Goal: Information Seeking & Learning: Learn about a topic

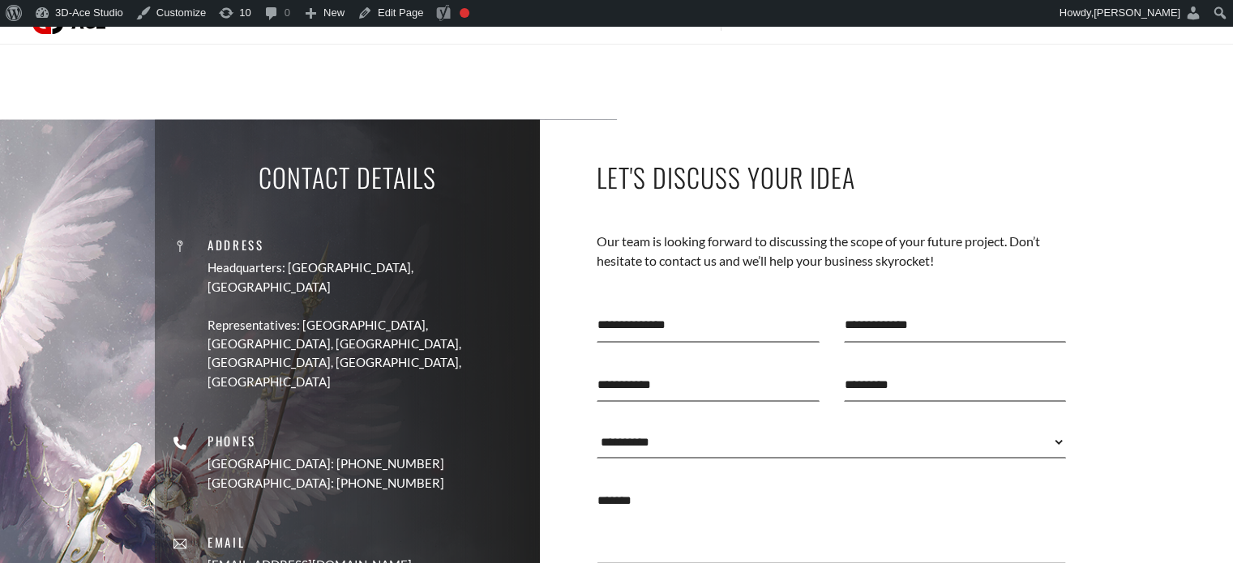
scroll to position [4238, 0]
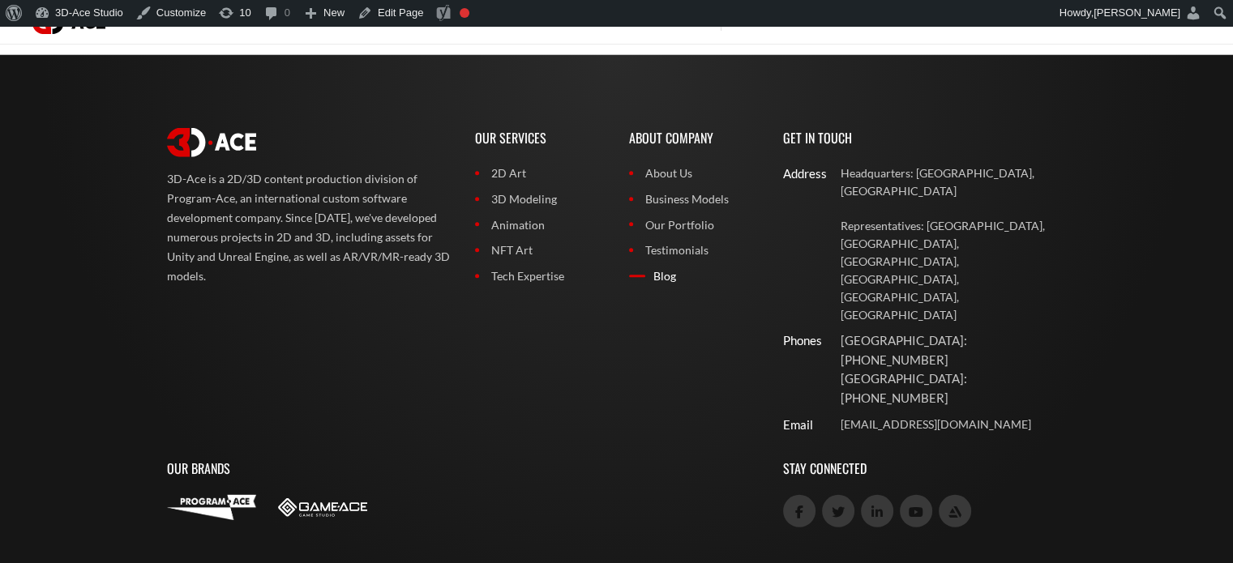
click at [658, 278] on link "Blog" at bounding box center [694, 276] width 130 height 18
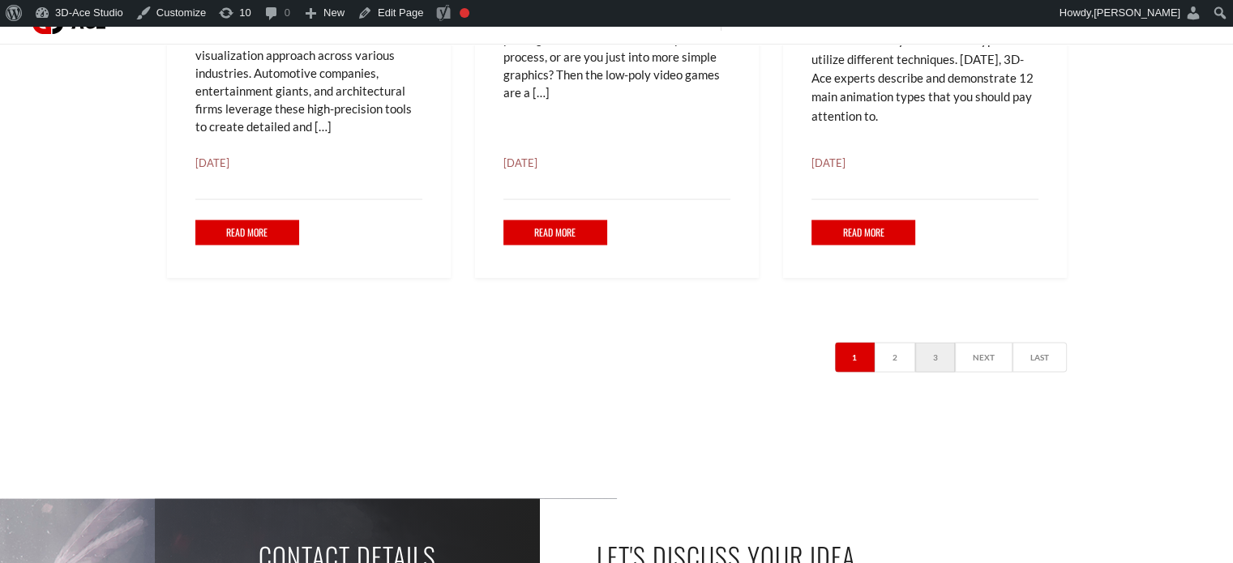
scroll to position [3147, 0]
click at [969, 358] on link "Next" at bounding box center [984, 358] width 58 height 30
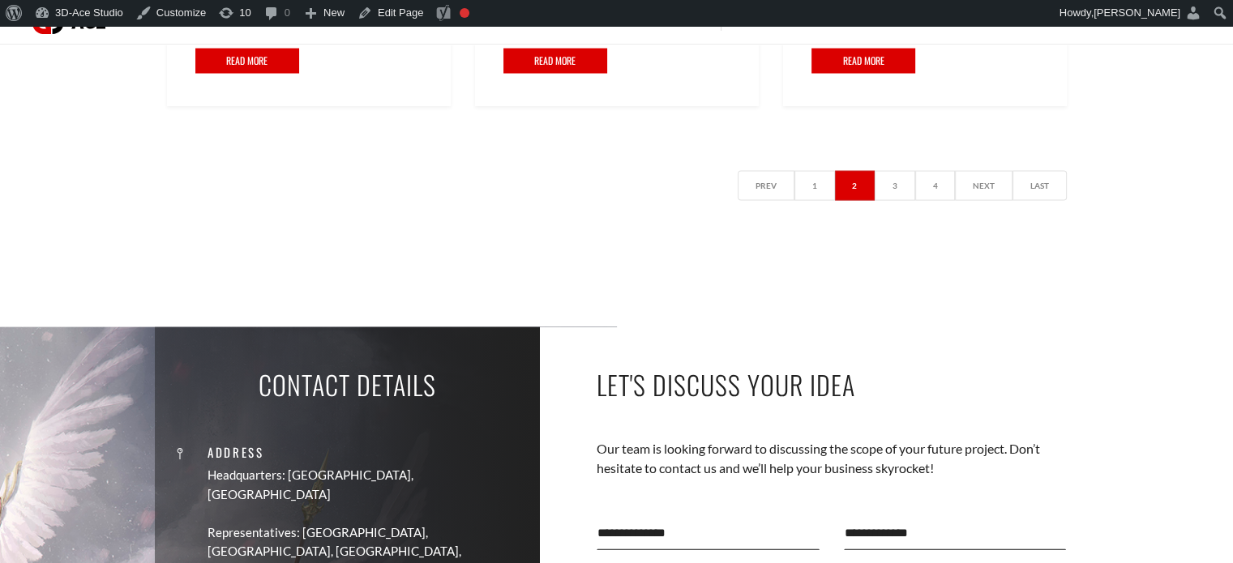
scroll to position [3371, 0]
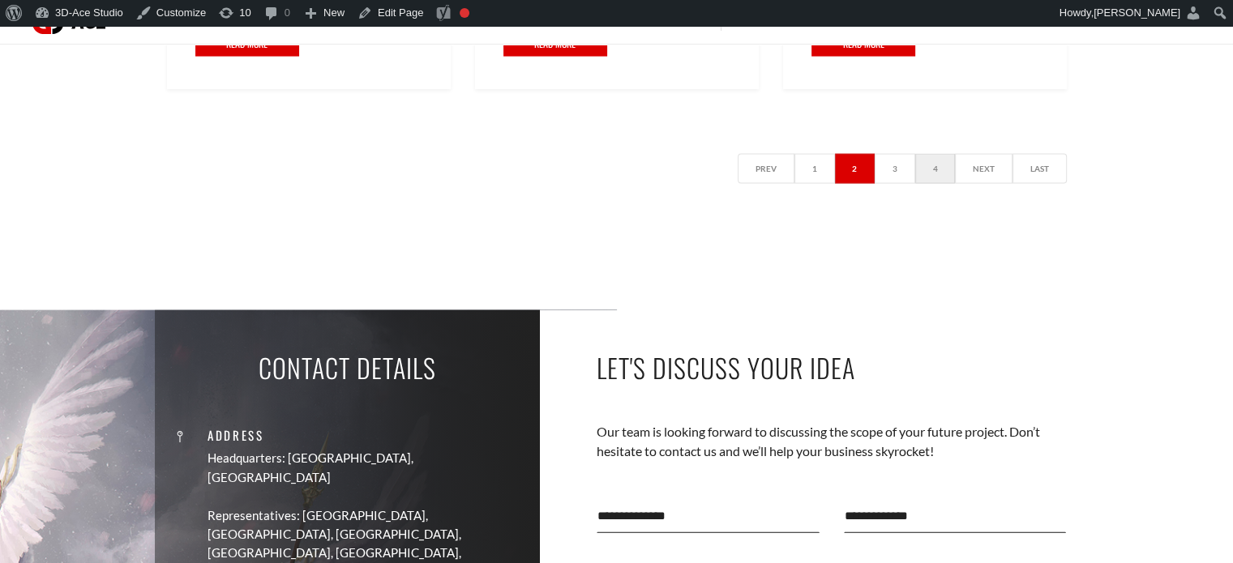
click at [939, 174] on link "4" at bounding box center [935, 169] width 41 height 30
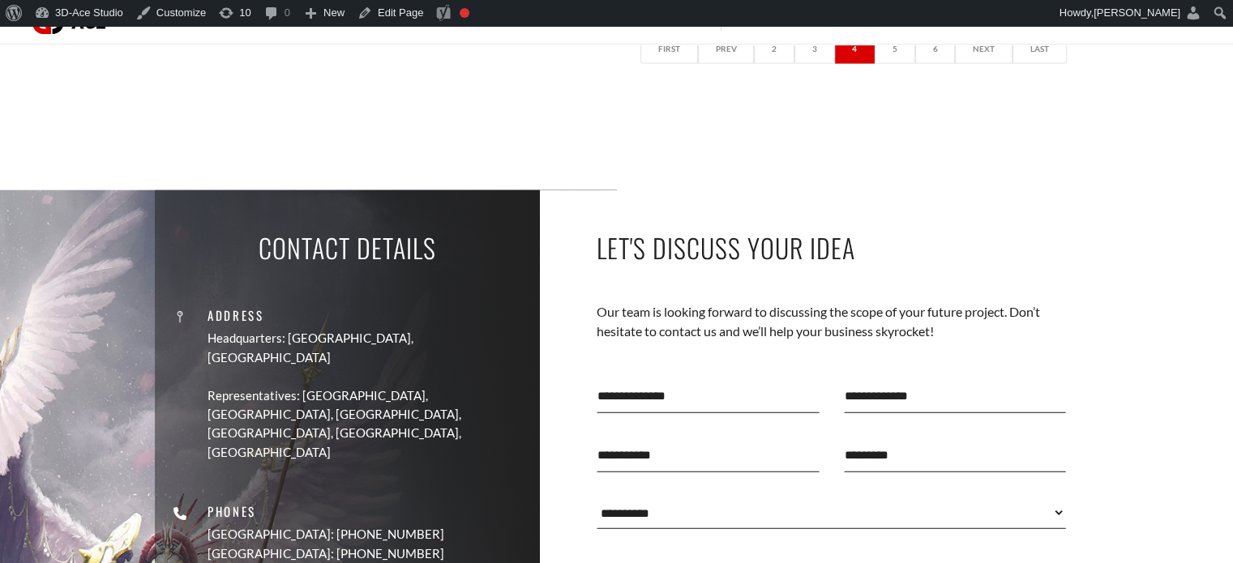
scroll to position [3368, 0]
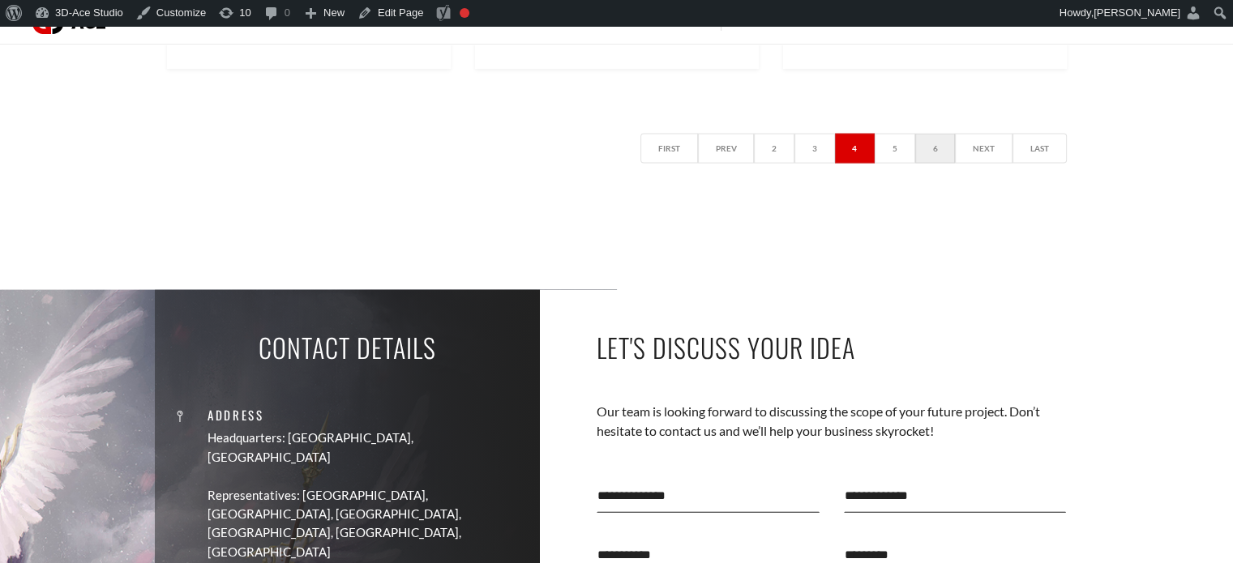
click at [939, 152] on link "6" at bounding box center [935, 149] width 41 height 30
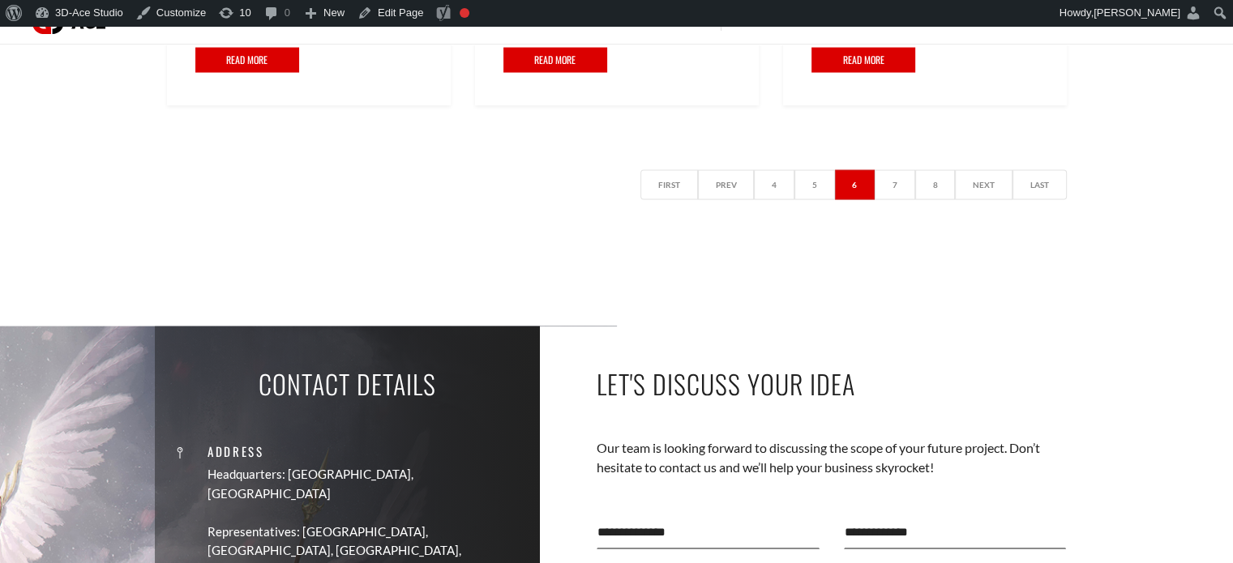
scroll to position [3254, 0]
click at [943, 197] on link "8" at bounding box center [935, 185] width 41 height 30
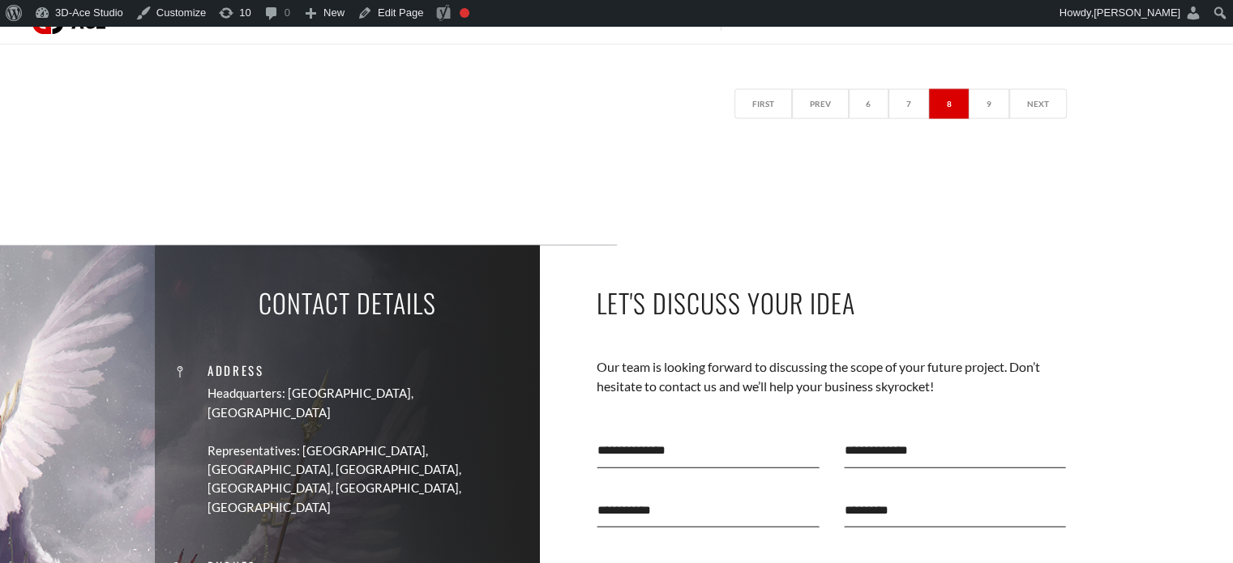
scroll to position [3542, 0]
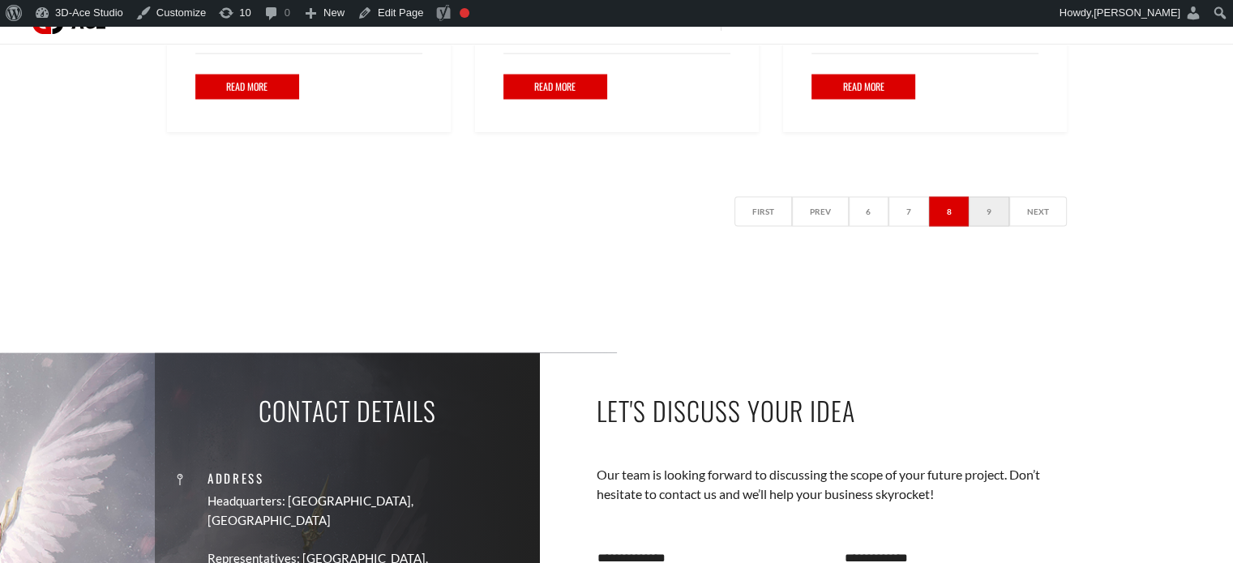
click at [994, 197] on link "9" at bounding box center [988, 212] width 41 height 30
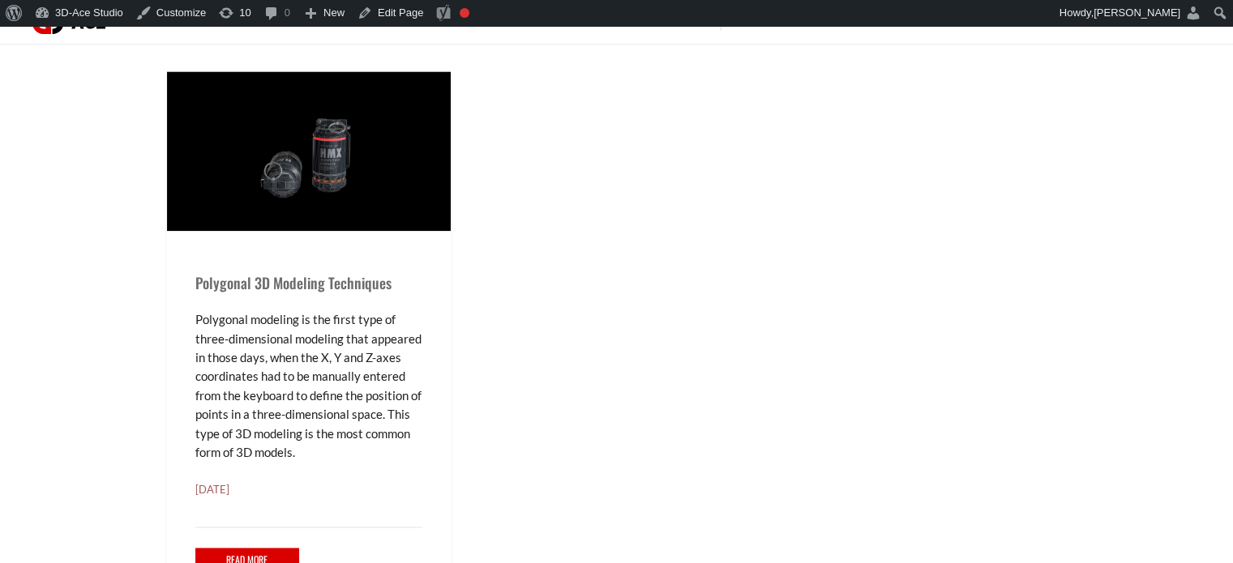
scroll to position [2428, 0]
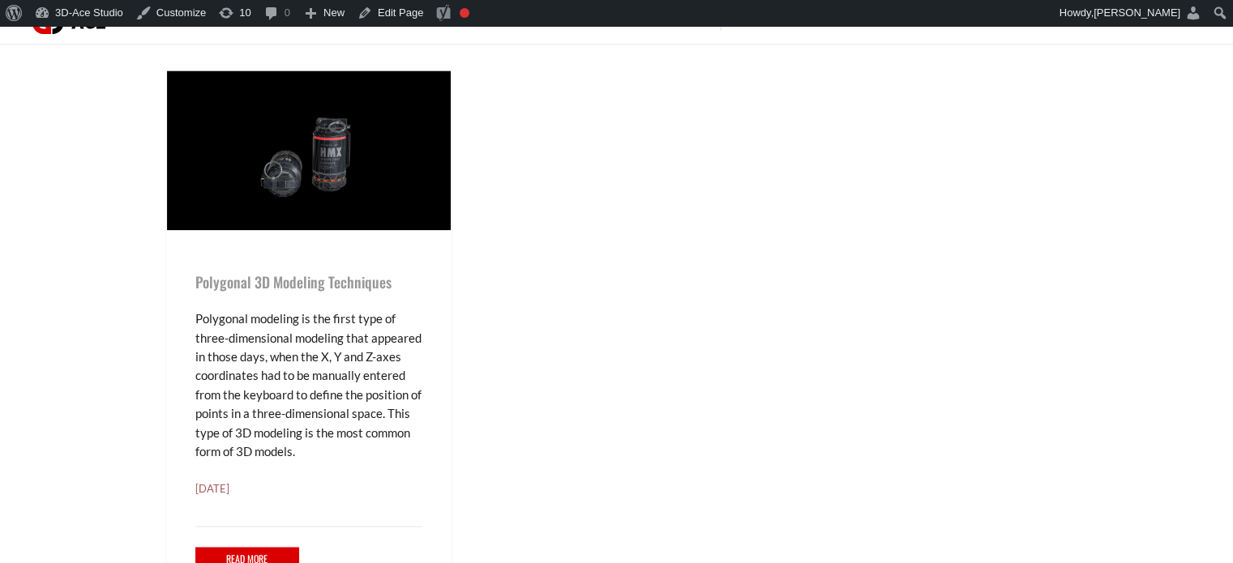
click at [343, 278] on link "Polygonal 3D Modeling Techniques" at bounding box center [293, 281] width 196 height 21
